Goal: Task Accomplishment & Management: Complete application form

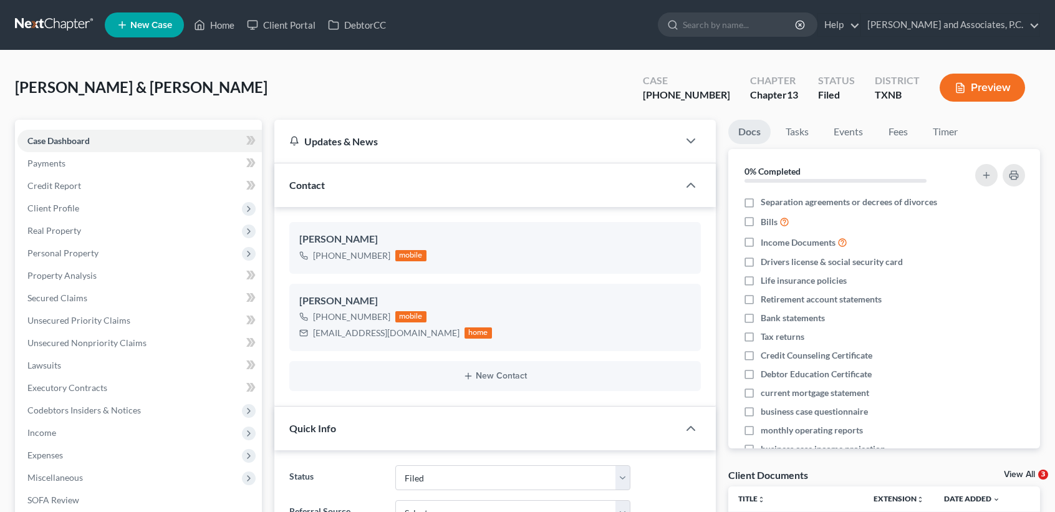
select select "5"
select select "0"
click at [117, 317] on span "Unsecured Priority Claims" at bounding box center [78, 320] width 103 height 11
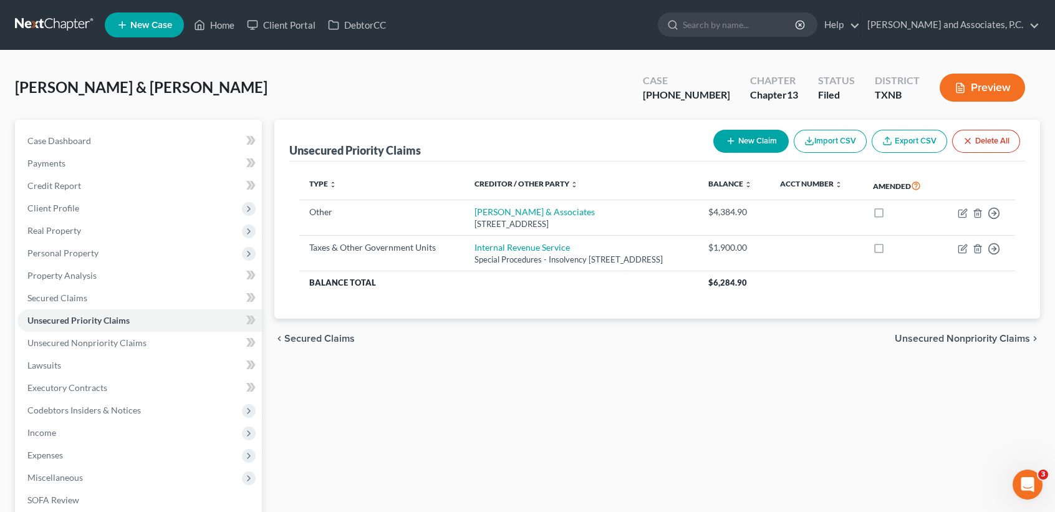
click at [394, 407] on div "Unsecured Priority Claims New Claim Import CSV Export CSV Delete All Type expan…" at bounding box center [657, 390] width 778 height 541
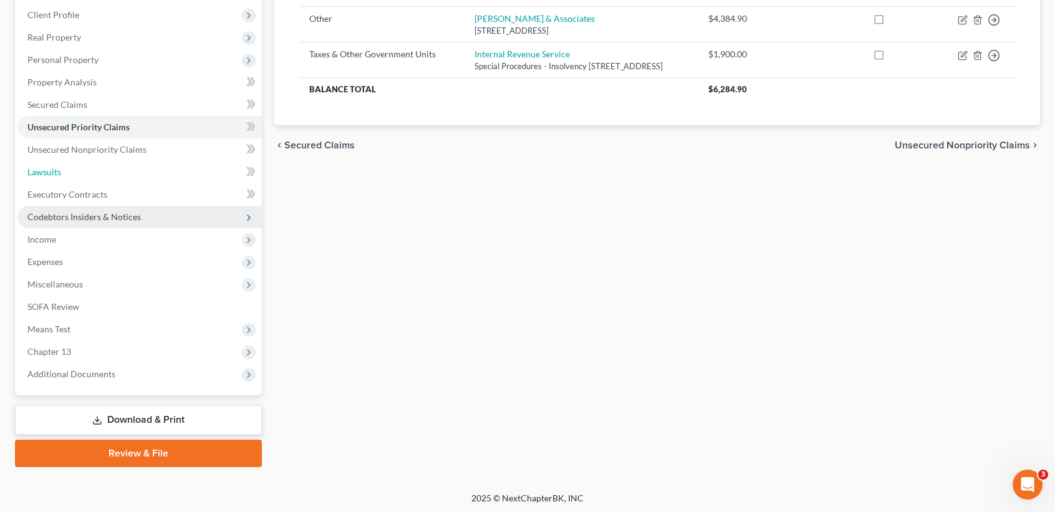
scroll to position [194, 0]
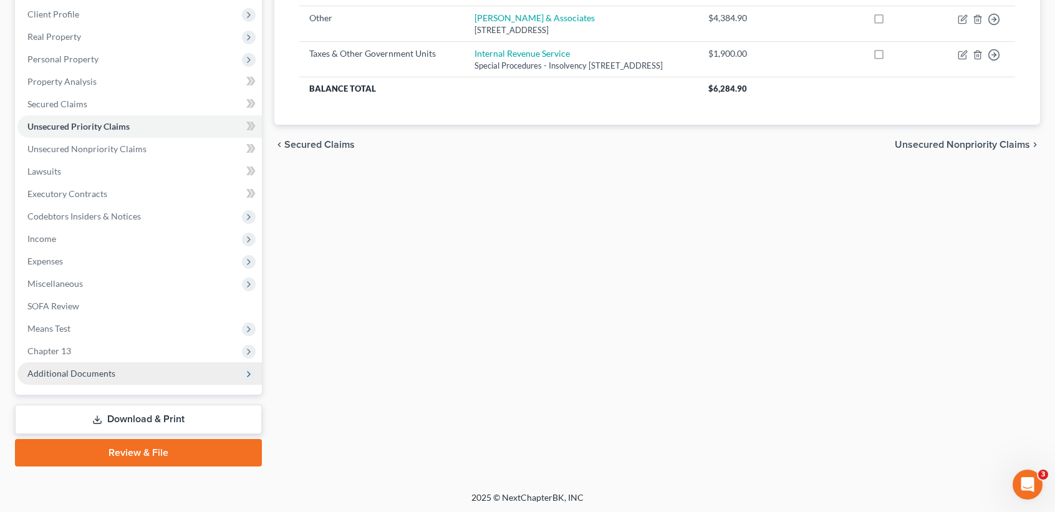
click at [74, 368] on span "Additional Documents" at bounding box center [71, 373] width 88 height 11
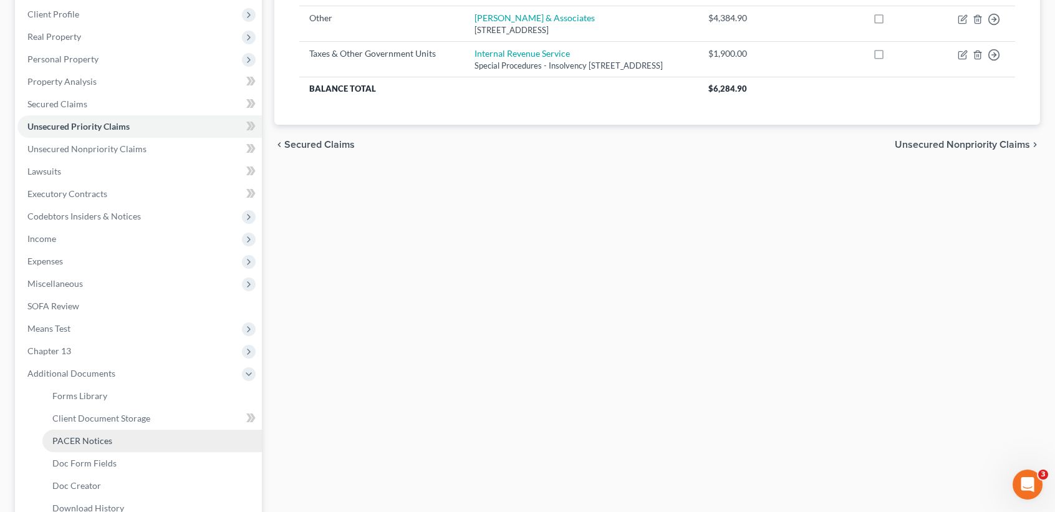
click at [85, 444] on span "PACER Notices" at bounding box center [82, 440] width 60 height 11
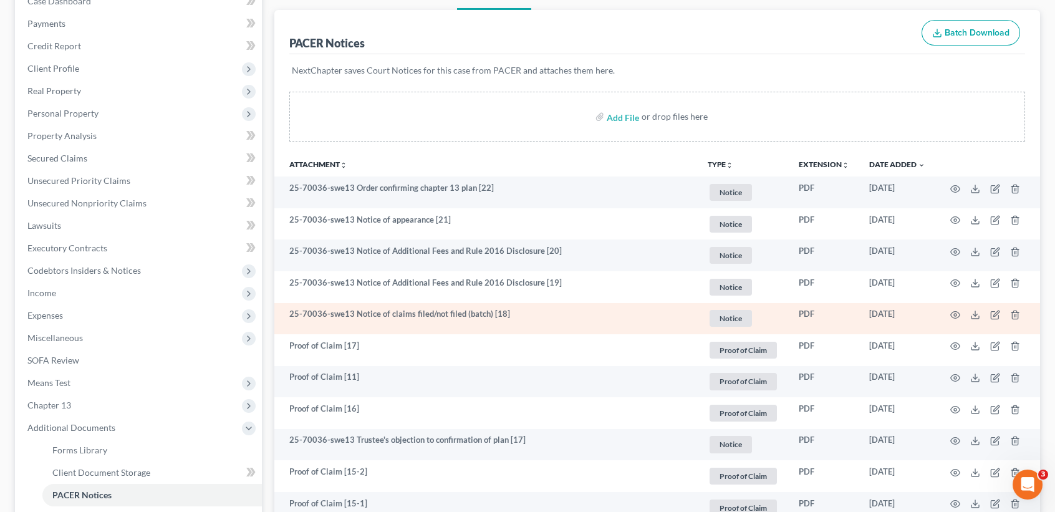
scroll to position [166, 0]
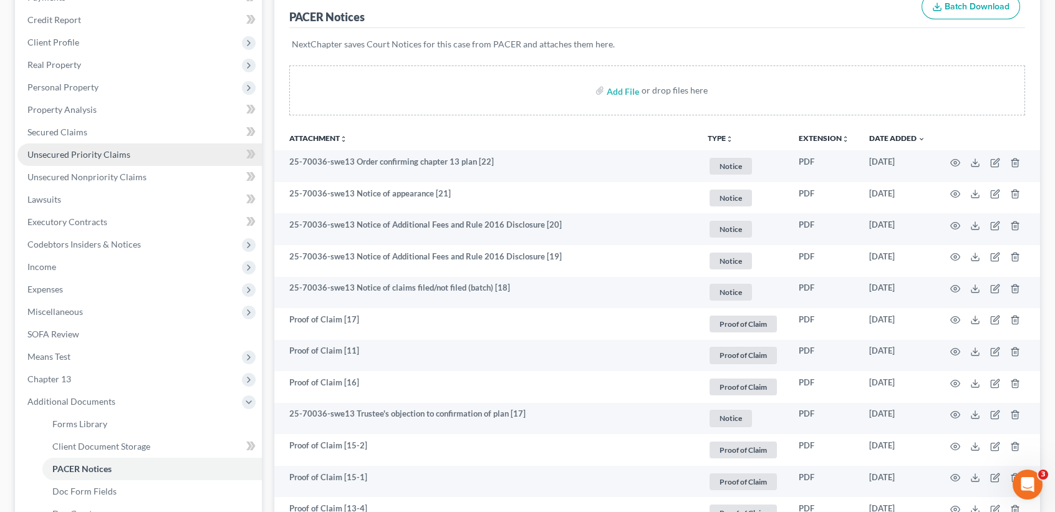
click at [104, 153] on span "Unsecured Priority Claims" at bounding box center [78, 154] width 103 height 11
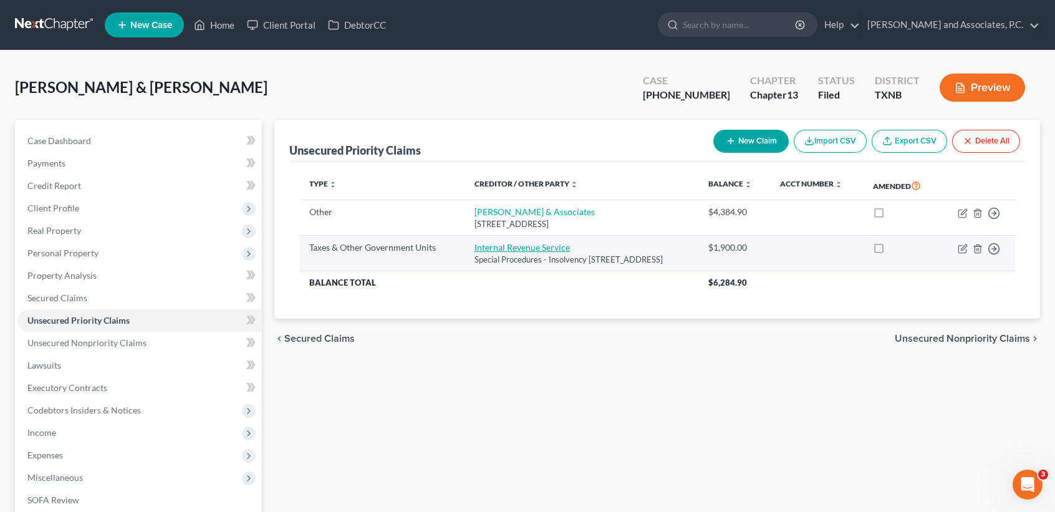
click at [518, 247] on link "Internal Revenue Service" at bounding box center [521, 247] width 95 height 11
select select "0"
select select "39"
select select "2"
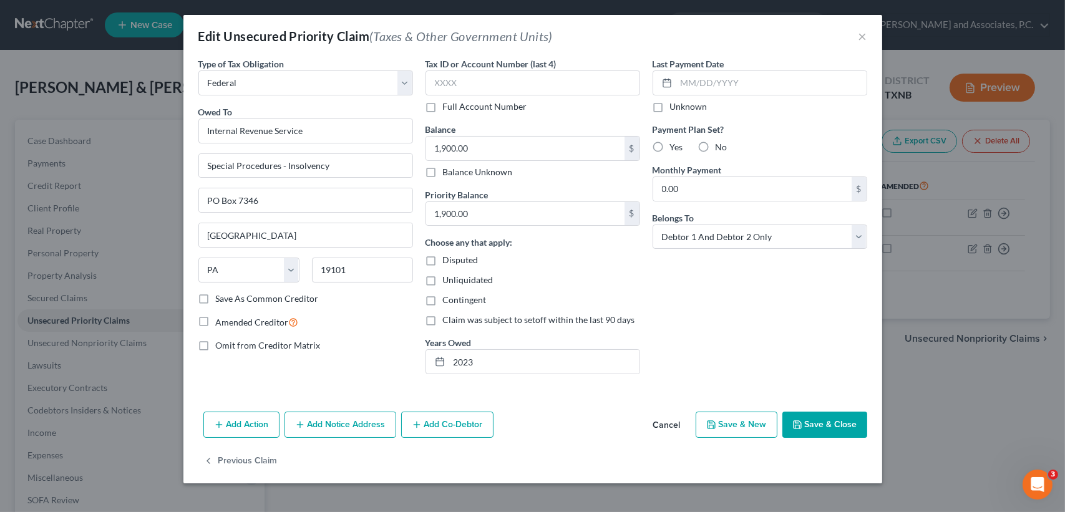
click at [856, 425] on button "Save & Close" at bounding box center [824, 425] width 85 height 26
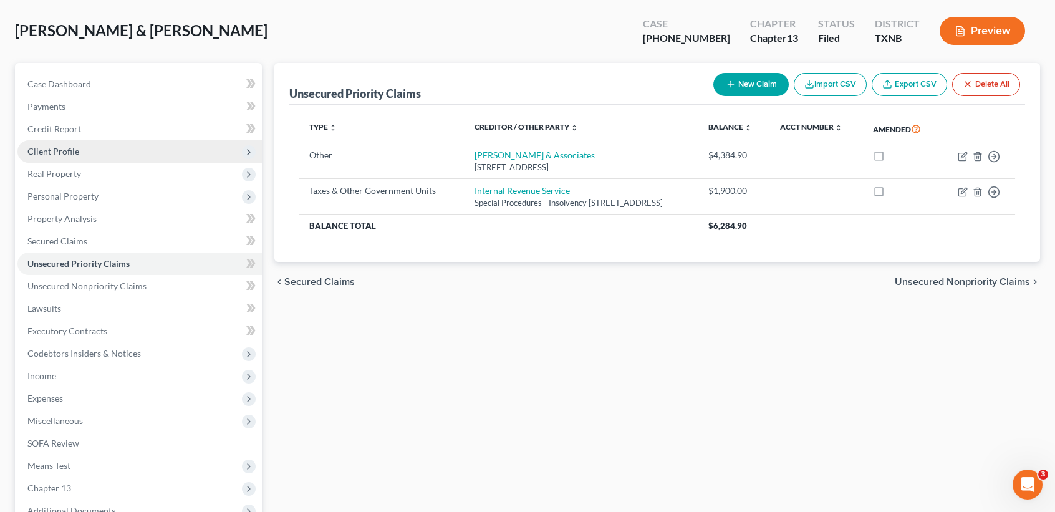
scroll to position [83, 0]
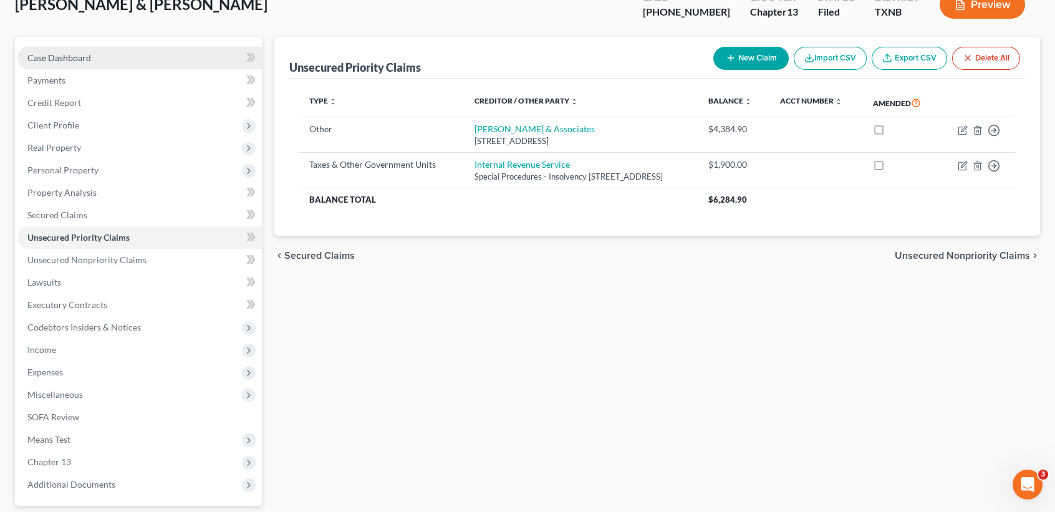
click at [75, 54] on span "Case Dashboard" at bounding box center [59, 57] width 64 height 11
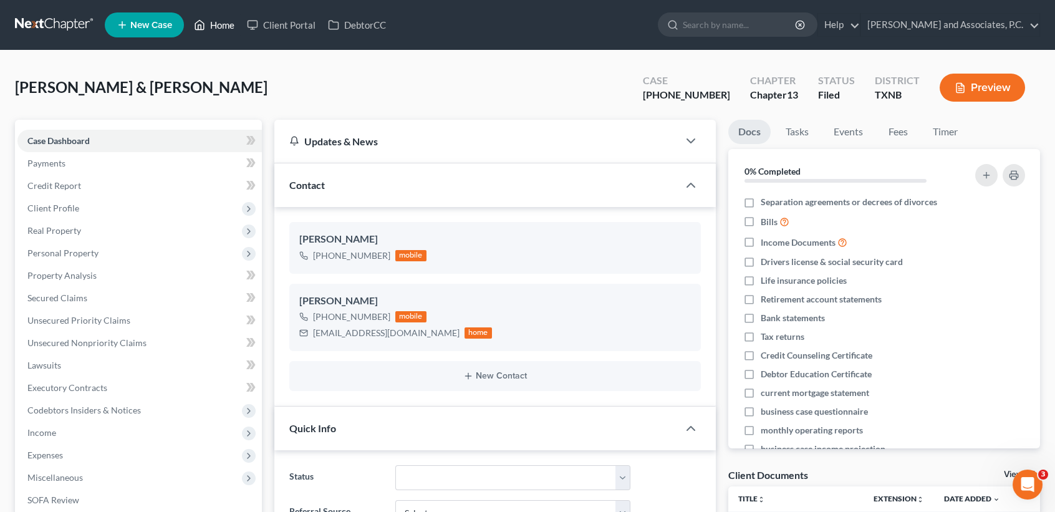
drag, startPoint x: 229, startPoint y: 11, endPoint x: 220, endPoint y: 31, distance: 21.8
click at [229, 10] on ul "New Case Home Client Portal DebtorCC - No Result - See all results Or Press Ent…" at bounding box center [572, 25] width 935 height 32
click at [215, 19] on link "Home" at bounding box center [214, 25] width 53 height 22
click at [220, 31] on link "Home" at bounding box center [214, 25] width 53 height 22
